Goal: Transaction & Acquisition: Purchase product/service

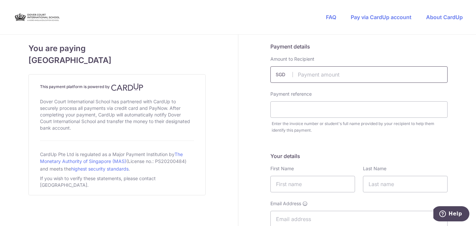
click at [313, 76] on input "text" at bounding box center [358, 74] width 177 height 17
type input "10771.01"
click at [291, 111] on input "text" at bounding box center [358, 109] width 177 height 17
type input "[PERSON_NAME] [PERSON_NAME]"
click at [279, 183] on input "text" at bounding box center [312, 184] width 85 height 17
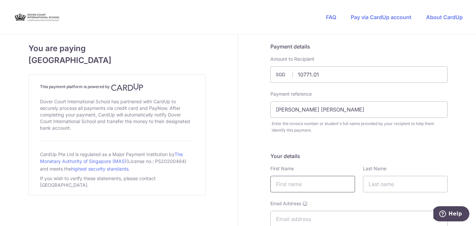
type input "[PERSON_NAME]"
type input "[PERSON_NAME][EMAIL_ADDRESS][PERSON_NAME][DOMAIN_NAME]"
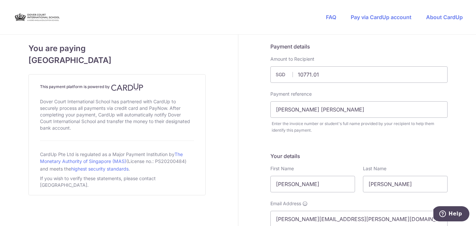
type input "97548346"
type input "276342"
type input "01-15 Holland residences, 5 taman warna"
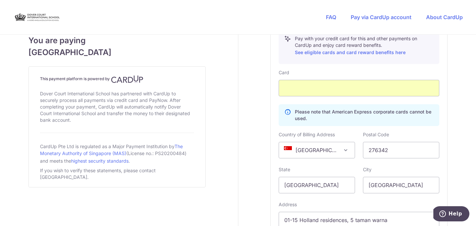
scroll to position [407, 0]
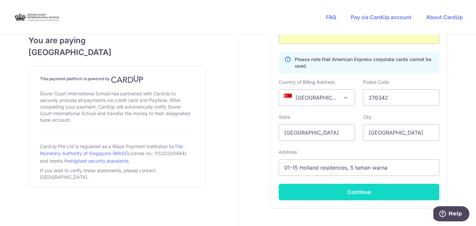
click at [347, 196] on button "Continue" at bounding box center [359, 192] width 161 height 17
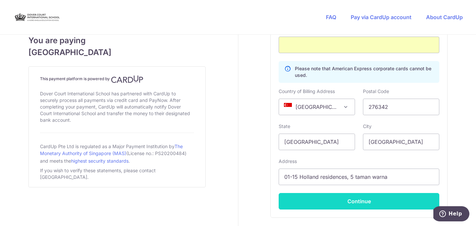
scroll to position [169, 0]
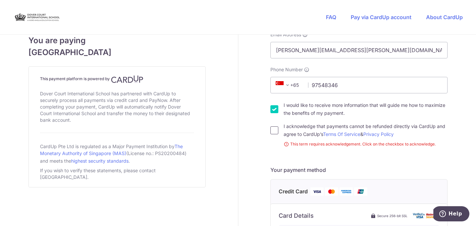
click at [273, 130] on input "I acknowledge that payments cannot be refunded directly via CardUp and agree to…" at bounding box center [274, 131] width 8 height 8
checkbox input "true"
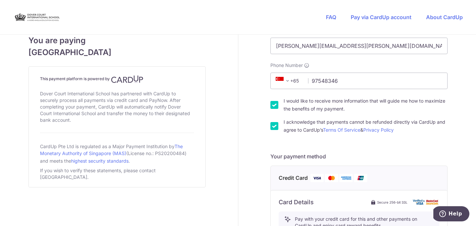
scroll to position [175, 0]
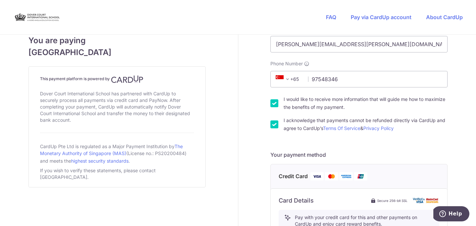
click at [272, 106] on input "I would like to receive more information that will guide me how to maximize the…" at bounding box center [274, 104] width 8 height 8
checkbox input "false"
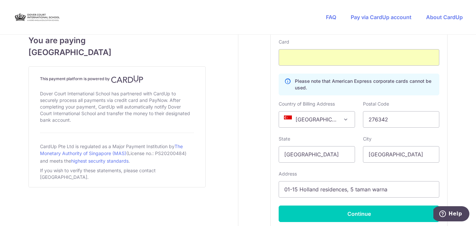
scroll to position [393, 0]
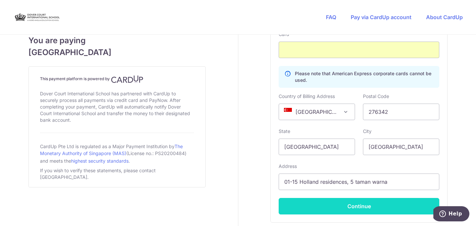
click at [325, 207] on button "Continue" at bounding box center [359, 206] width 161 height 17
type input "**** 1003"
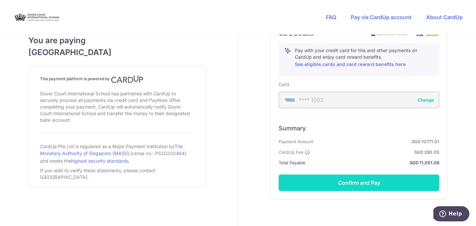
scroll to position [346, 0]
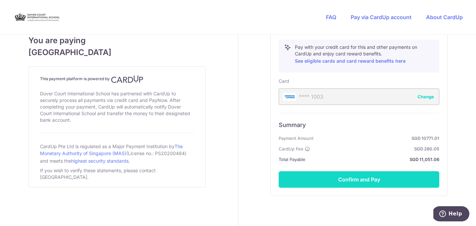
click at [355, 180] on button "Confirm and Pay" at bounding box center [359, 180] width 161 height 17
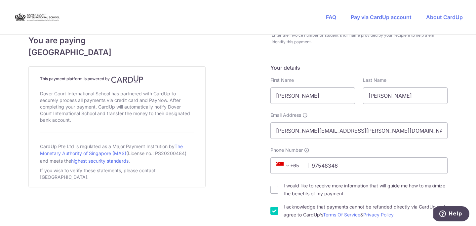
scroll to position [187, 0]
